Goal: Information Seeking & Learning: Understand process/instructions

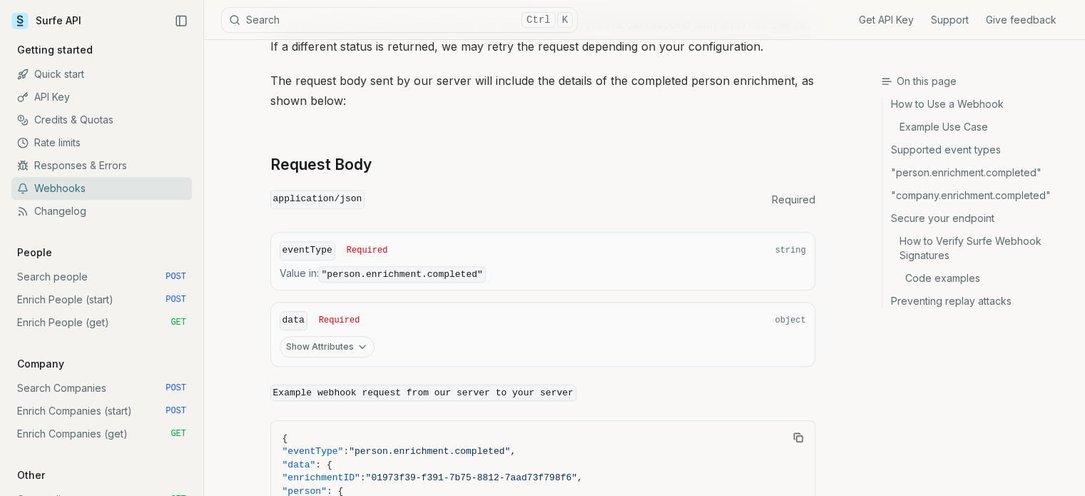
scroll to position [998, 0]
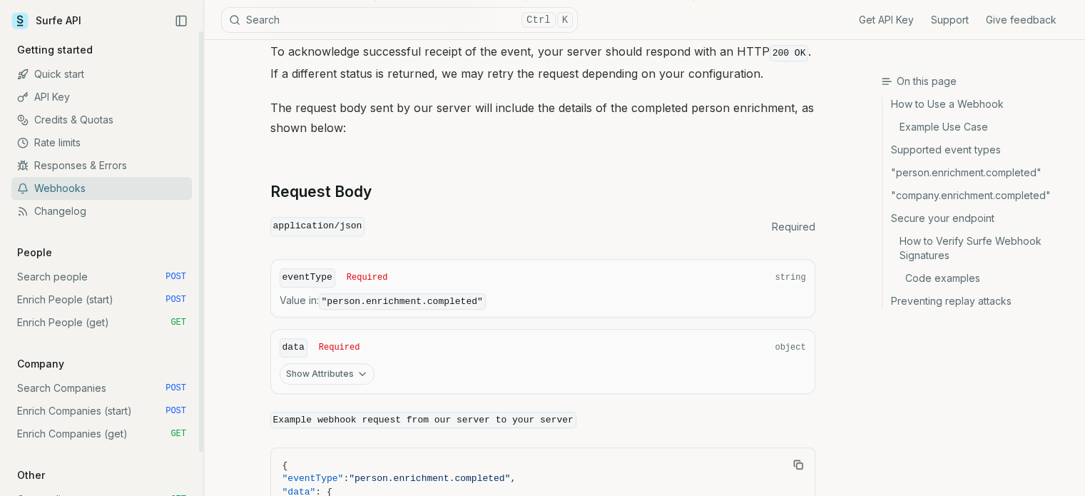
click at [128, 414] on link "Enrich Companies (start) POST" at bounding box center [101, 410] width 180 height 23
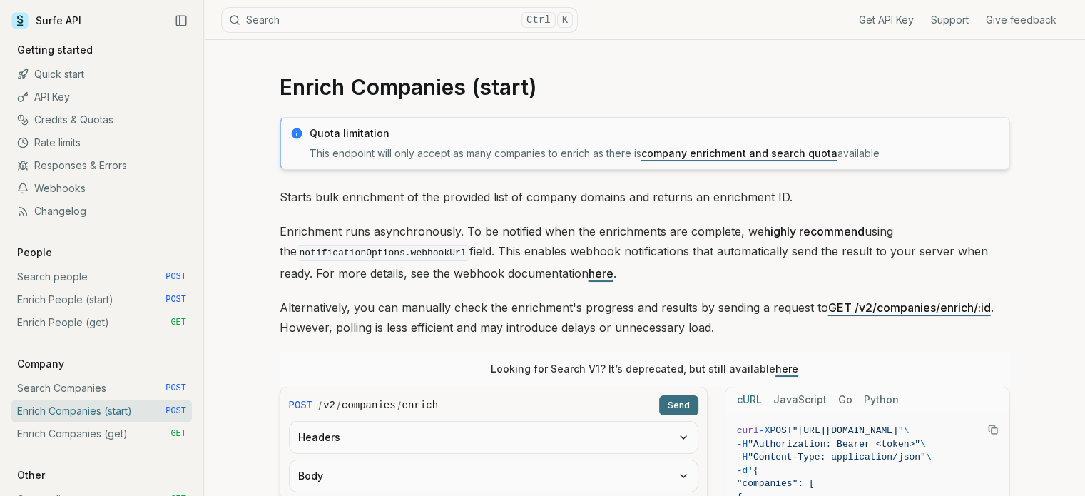
click at [588, 274] on link "here" at bounding box center [600, 273] width 25 height 14
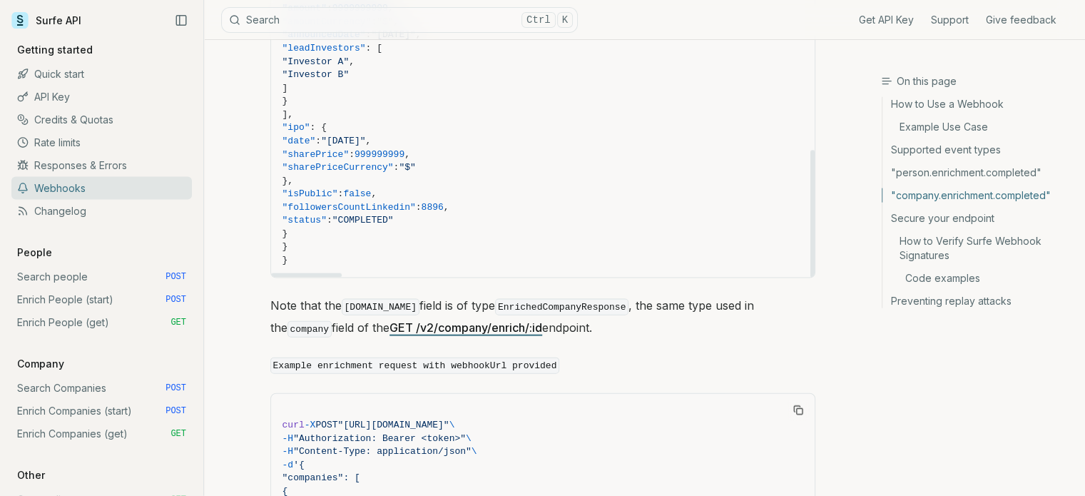
scroll to position [3050, 0]
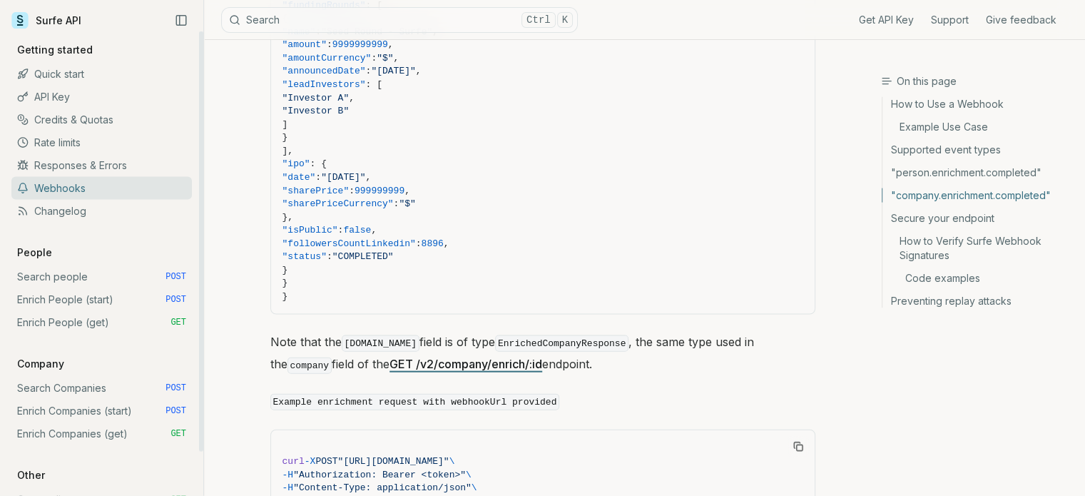
click at [86, 404] on link "Enrich Companies (start) POST" at bounding box center [101, 410] width 180 height 23
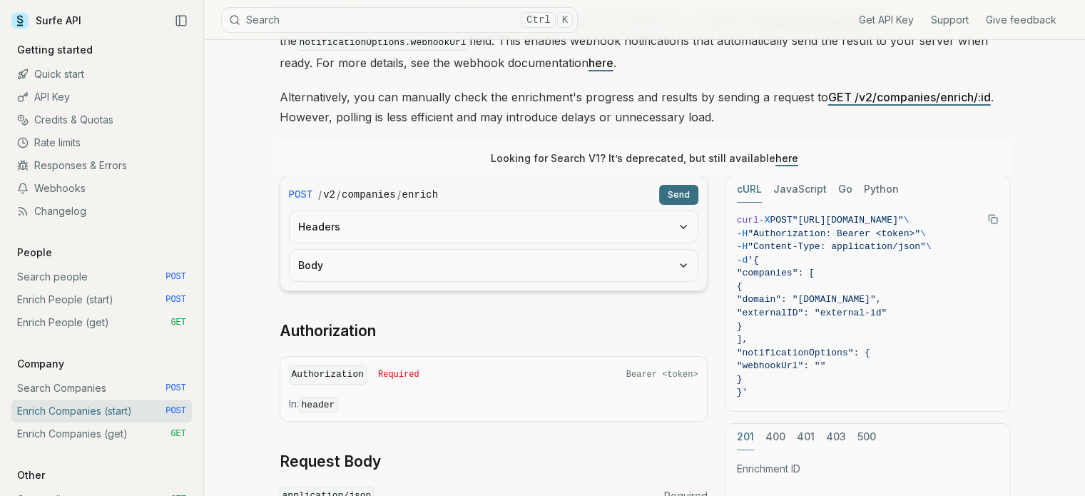
scroll to position [214, 0]
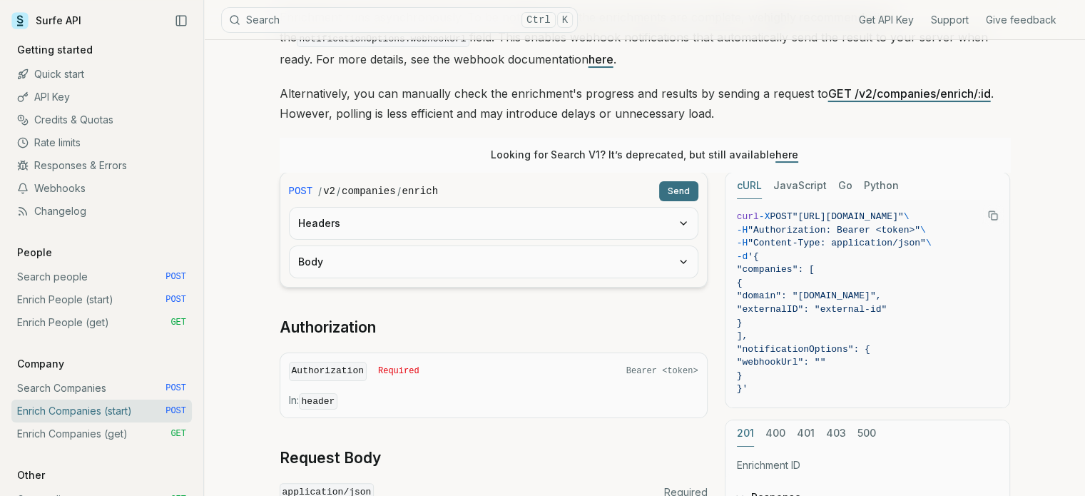
click at [374, 265] on button "Body" at bounding box center [493, 261] width 408 height 31
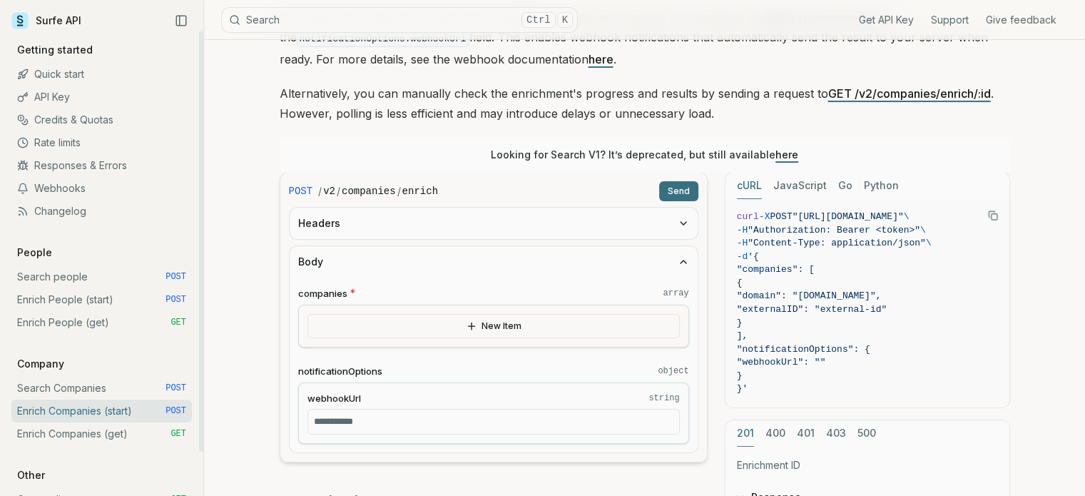
click at [121, 302] on link "Enrich People (start) POST" at bounding box center [101, 299] width 180 height 23
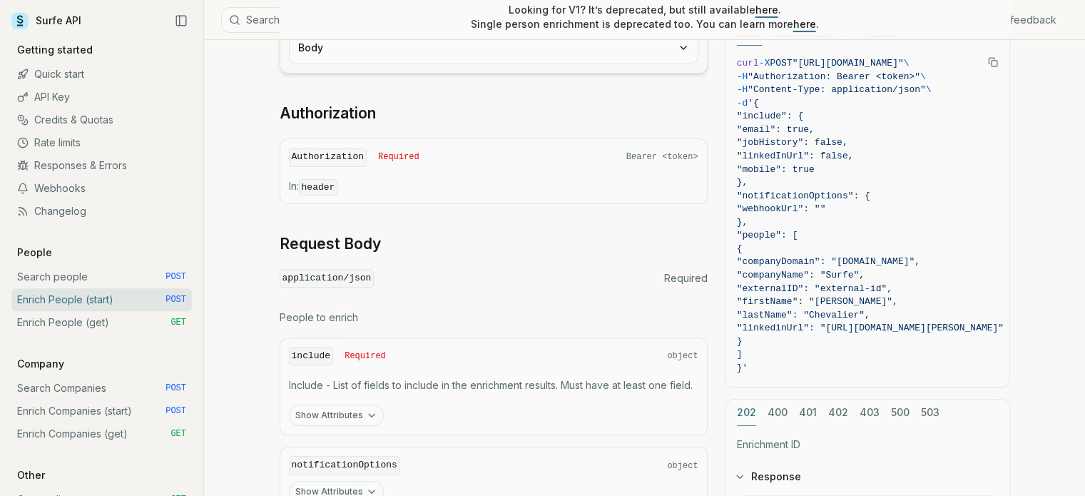
scroll to position [285, 0]
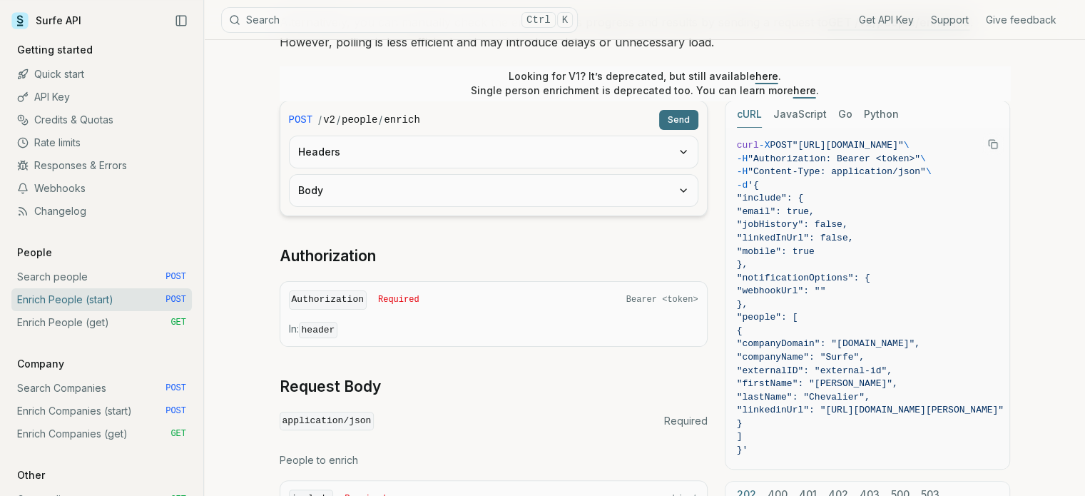
click at [472, 185] on button "Body" at bounding box center [493, 190] width 408 height 31
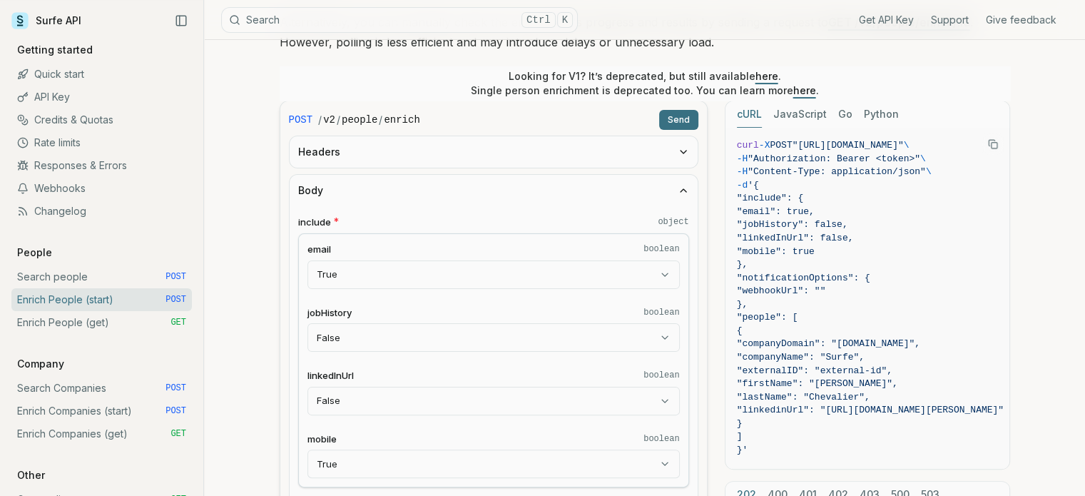
click at [461, 150] on button "Headers" at bounding box center [493, 151] width 408 height 31
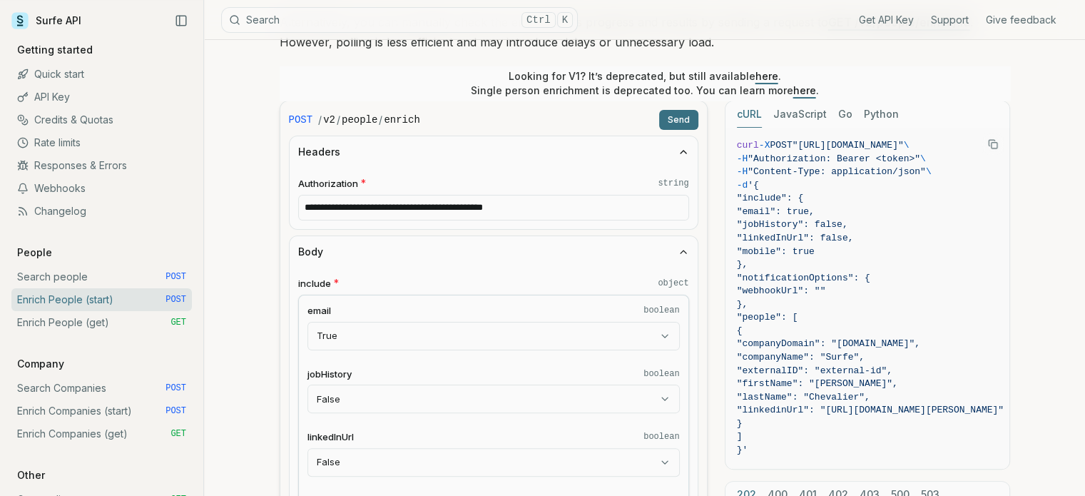
click at [461, 159] on button "Headers" at bounding box center [493, 151] width 408 height 31
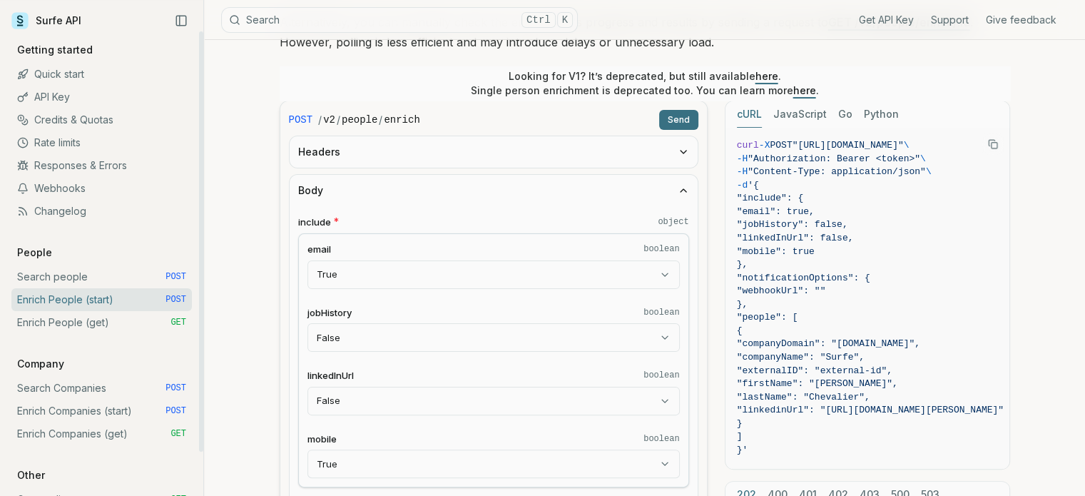
click at [125, 402] on link "Enrich Companies (start) POST" at bounding box center [101, 410] width 180 height 23
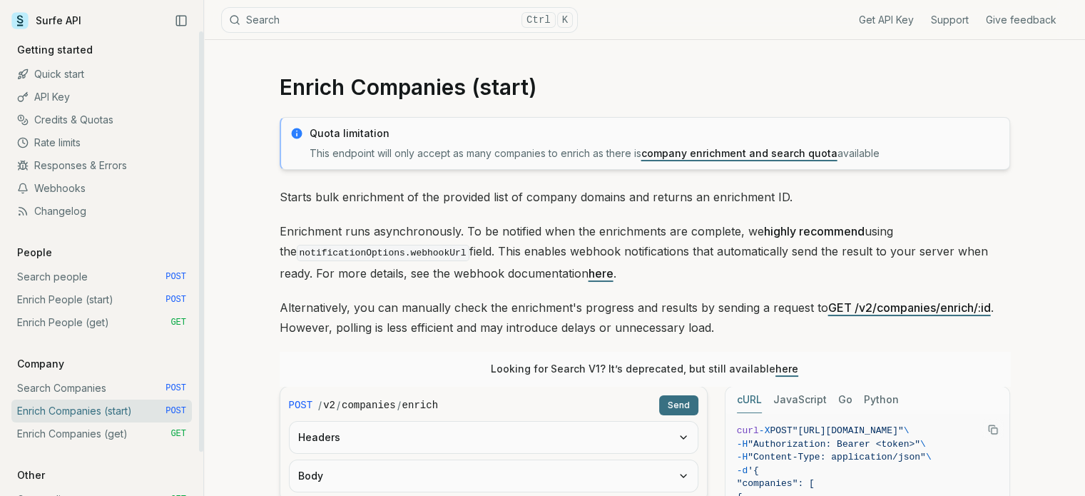
scroll to position [143, 0]
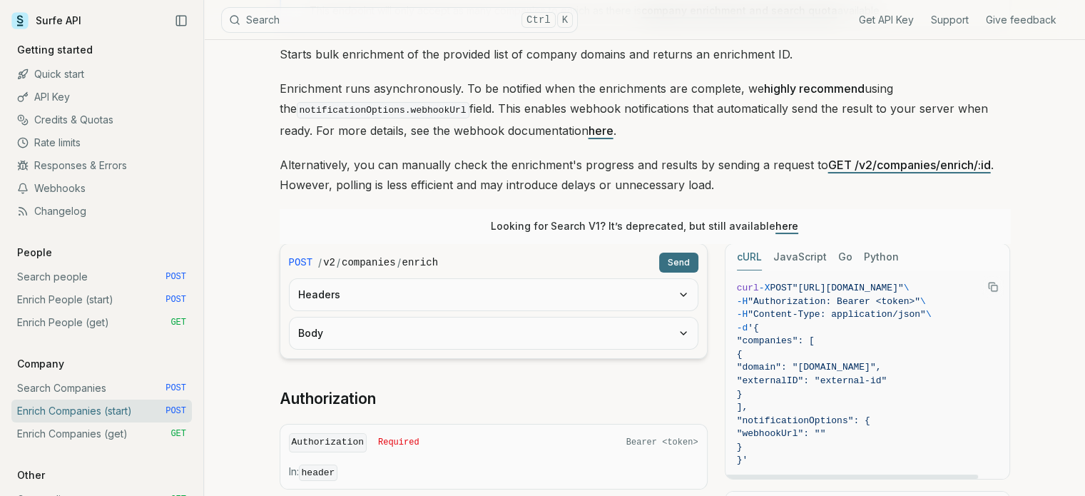
click at [546, 336] on button "Body" at bounding box center [493, 332] width 408 height 31
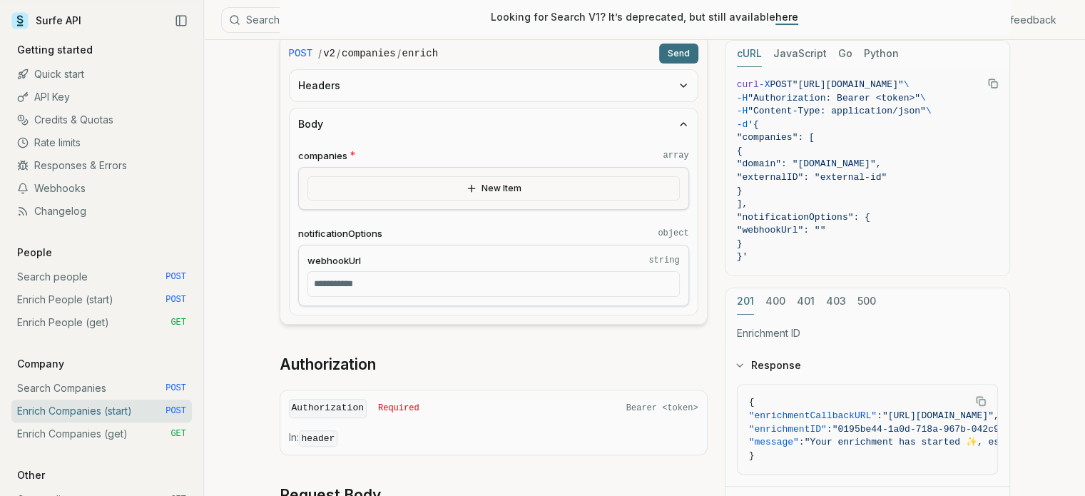
scroll to position [357, 0]
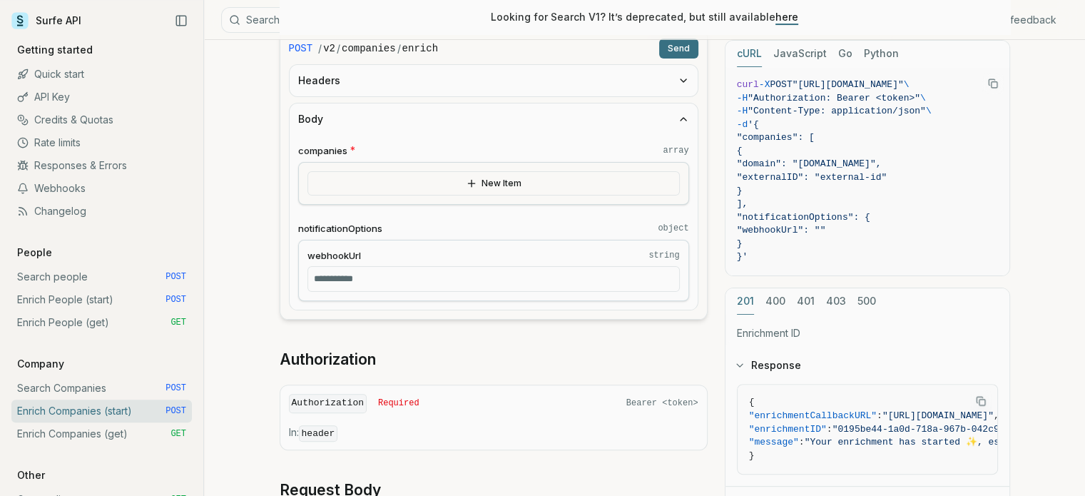
click at [495, 85] on button "Headers" at bounding box center [493, 80] width 408 height 31
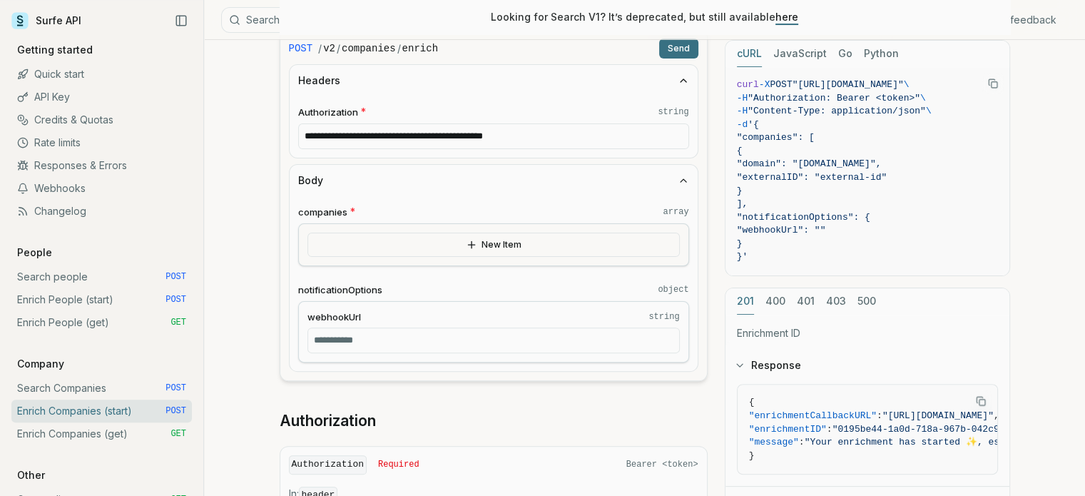
click at [495, 85] on button "Headers" at bounding box center [493, 80] width 408 height 31
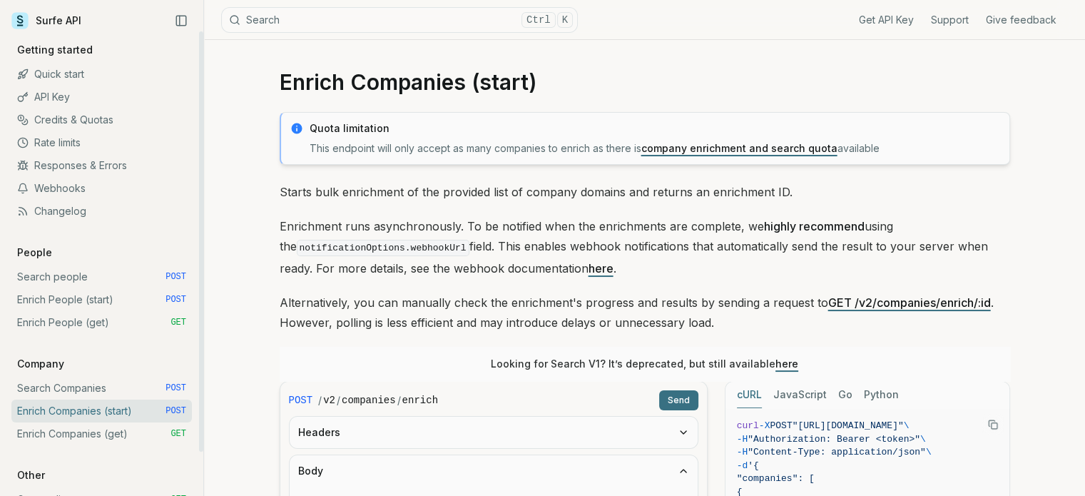
scroll to position [0, 0]
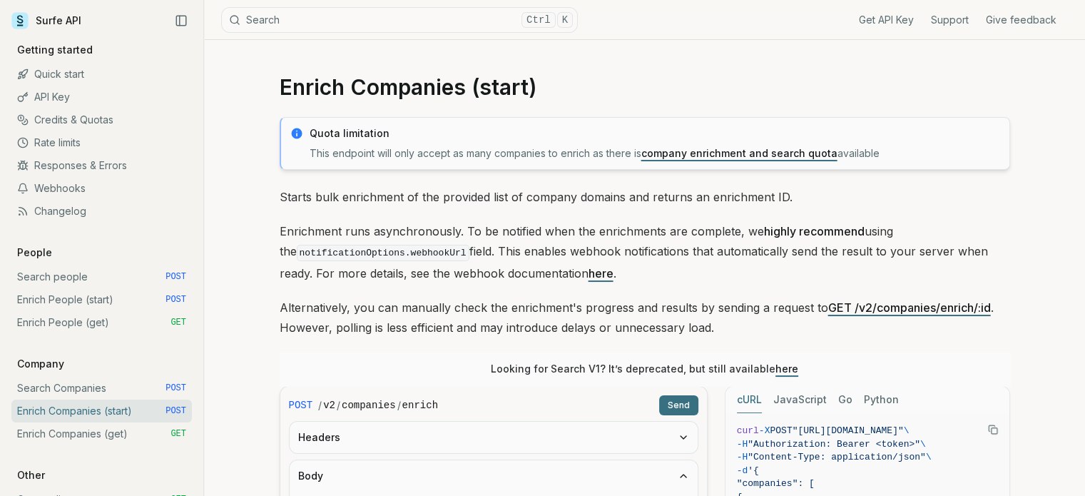
click at [588, 275] on link "here" at bounding box center [600, 273] width 25 height 14
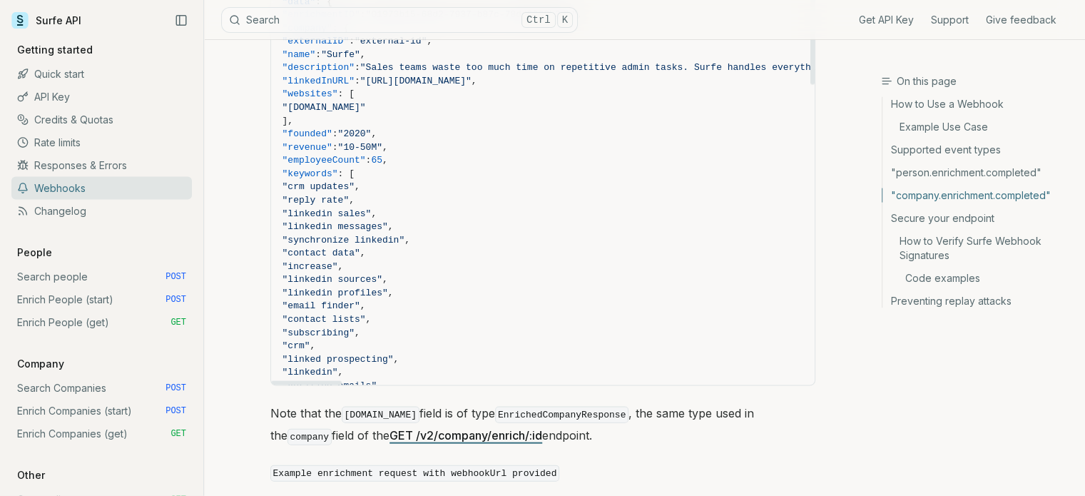
scroll to position [2907, 0]
